Goal: Information Seeking & Learning: Understand process/instructions

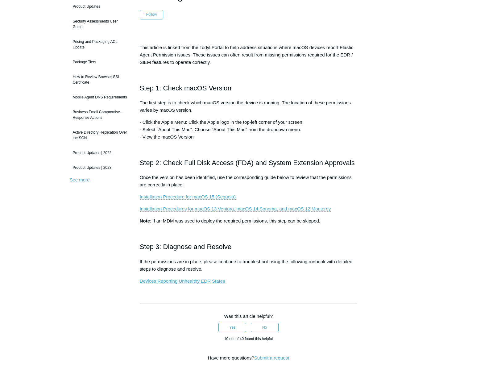
scroll to position [70, 0]
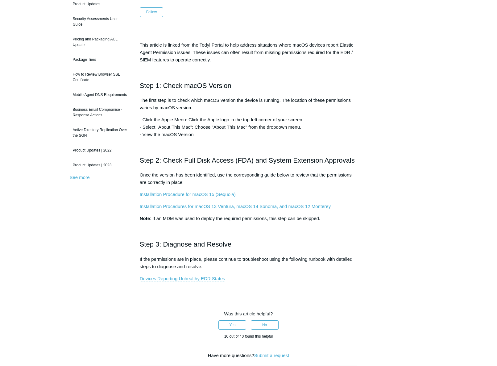
click at [195, 281] on link "Devices Reporting Unhealthy EDR States" at bounding box center [183, 279] width 86 height 6
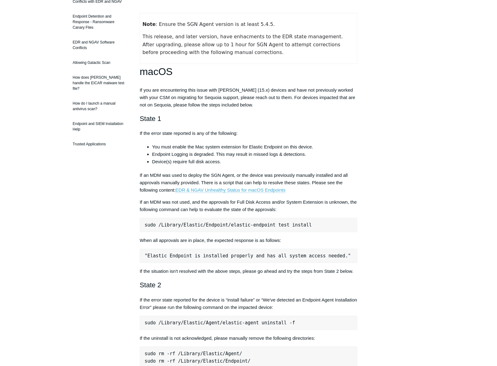
scroll to position [125, 0]
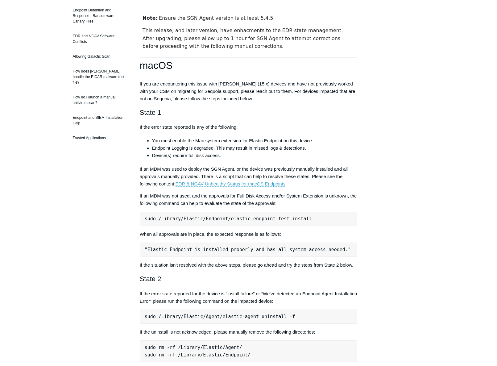
click at [291, 213] on pre "sudo /Library/Elastic/Endpoint/elastic-endpoint test install" at bounding box center [249, 219] width 218 height 14
drag, startPoint x: 327, startPoint y: 216, endPoint x: 177, endPoint y: 214, distance: 149.7
click at [177, 214] on pre "sudo /Library/Elastic/Endpoint/elastic-endpoint test install" at bounding box center [249, 219] width 218 height 14
copy pre "sudo /Library/Elastic/Endpoint/elastic-endpoint test install"
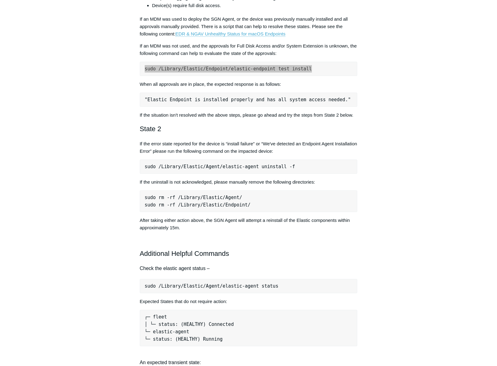
scroll to position [277, 0]
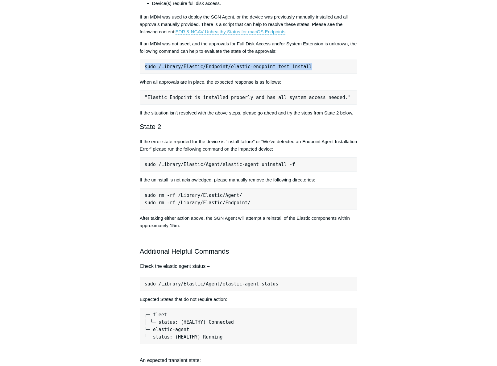
copy pre "sudo /Library/Elastic/Endpoint/elastic-endpoint test install"
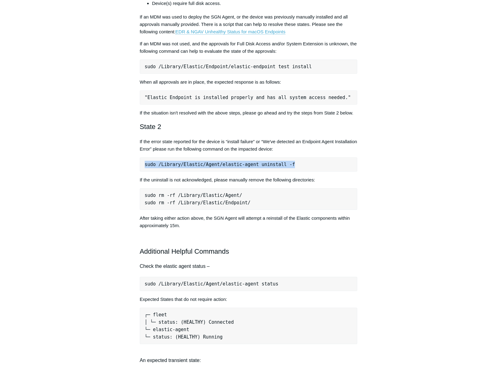
drag, startPoint x: 311, startPoint y: 175, endPoint x: 142, endPoint y: 173, distance: 168.6
click at [142, 172] on pre "sudo /Library/Elastic/Agent/elastic-agent uninstall -f" at bounding box center [249, 164] width 218 height 14
copy pre "sudo /Library/Elastic/Agent/elastic-agent uninstall -f"
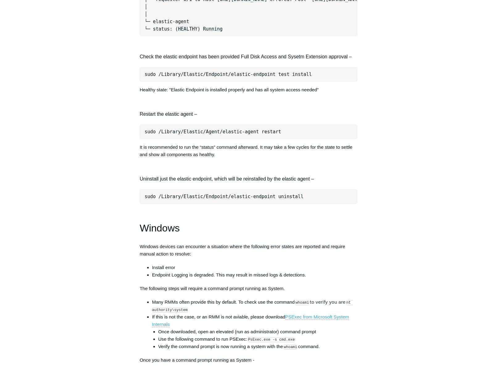
scroll to position [815, 0]
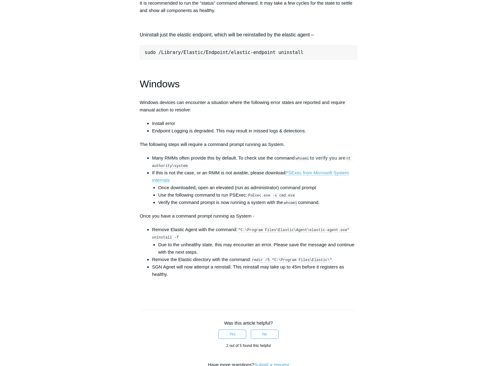
click at [332, 292] on p at bounding box center [249, 287] width 218 height 7
